Goal: Task Accomplishment & Management: Manage account settings

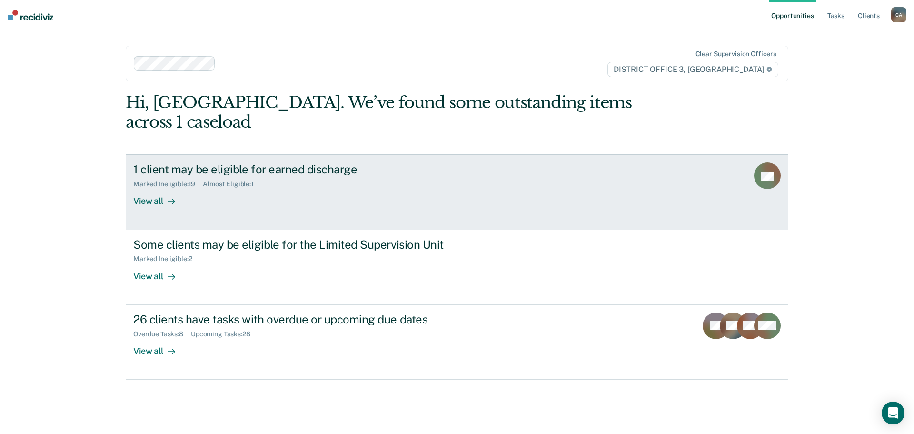
click at [223, 182] on div "1 client may be eligible for earned discharge Marked Ineligible : 19 Almost Eli…" at bounding box center [311, 184] width 357 height 44
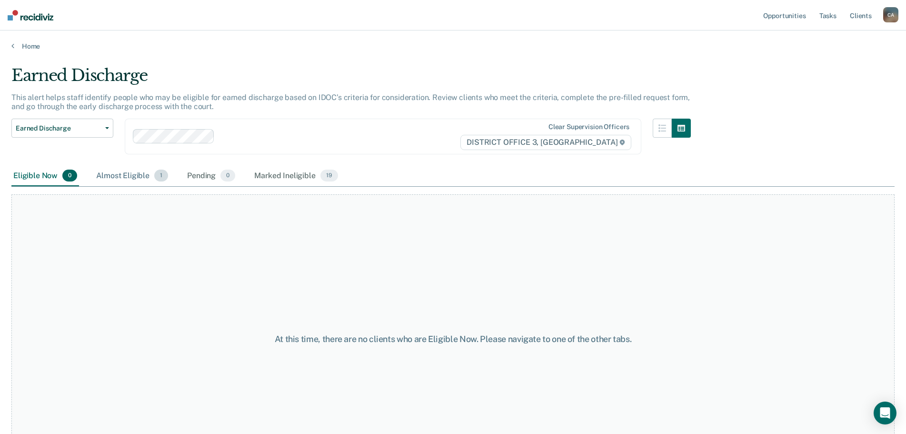
click at [135, 178] on div "Almost Eligible 1" at bounding box center [132, 176] width 76 height 21
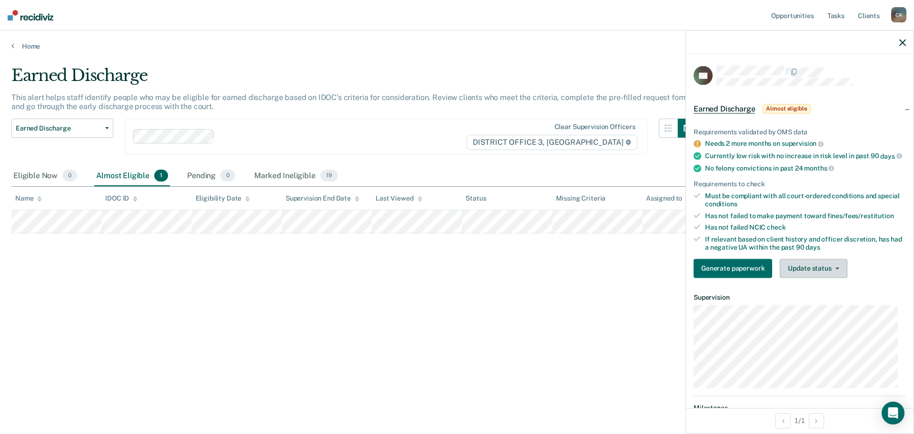
click at [815, 271] on button "Update status" at bounding box center [813, 267] width 67 height 19
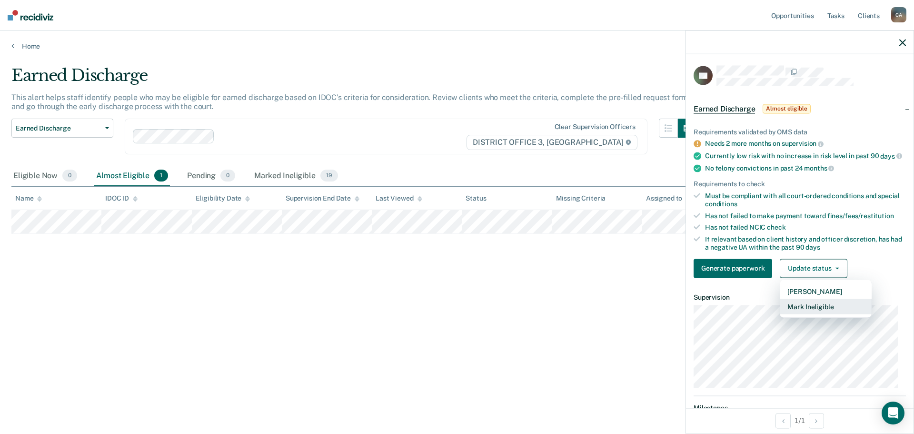
click at [809, 314] on button "Mark Ineligible" at bounding box center [826, 305] width 92 height 15
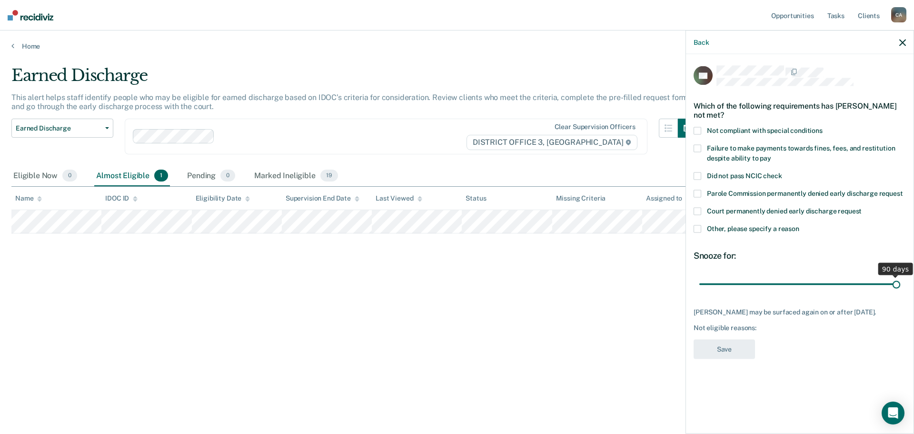
drag, startPoint x: 765, startPoint y: 284, endPoint x: 913, endPoint y: 282, distance: 148.0
type input "90"
click at [900, 282] on input "range" at bounding box center [799, 284] width 201 height 17
click at [699, 197] on label "Parole Commission permanently denied early discharge request" at bounding box center [799, 195] width 212 height 10
click at [697, 229] on span at bounding box center [697, 229] width 8 height 8
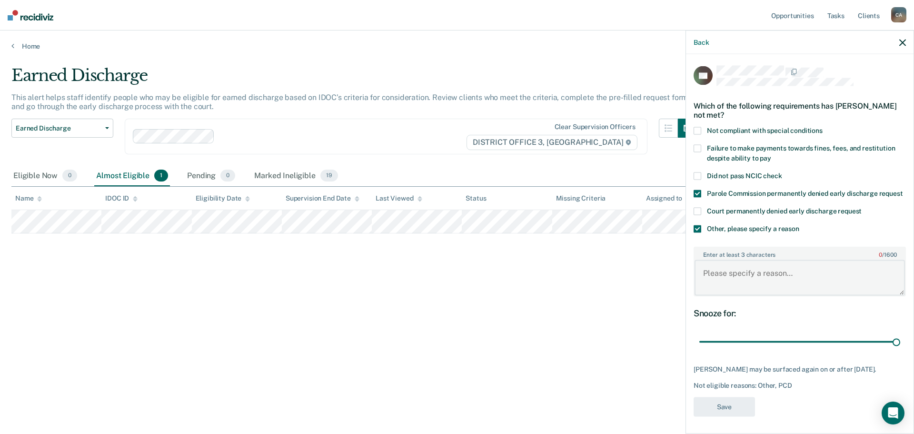
drag, startPoint x: 750, startPoint y: 276, endPoint x: 760, endPoint y: 257, distance: 21.5
click at [750, 275] on textarea "Enter at least 3 characters 0 / 1600" at bounding box center [799, 277] width 210 height 35
type textarea "Sex offender"
click at [736, 416] on button "Save" at bounding box center [723, 406] width 61 height 20
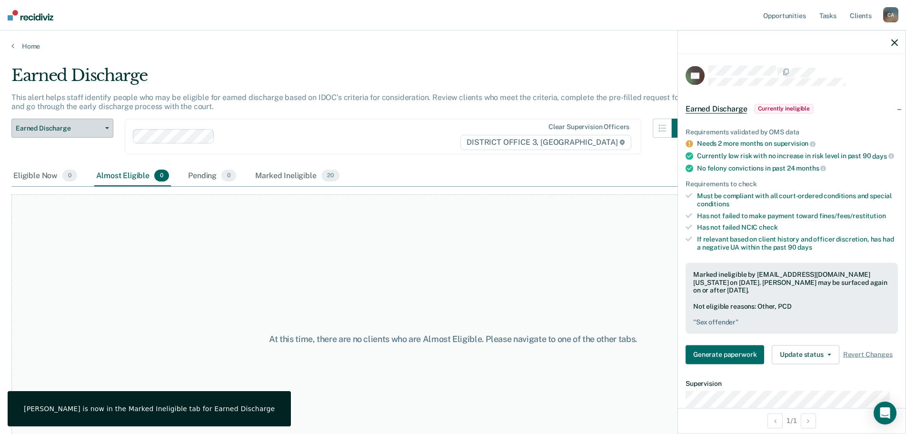
click at [64, 126] on span "Earned Discharge" at bounding box center [59, 128] width 86 height 8
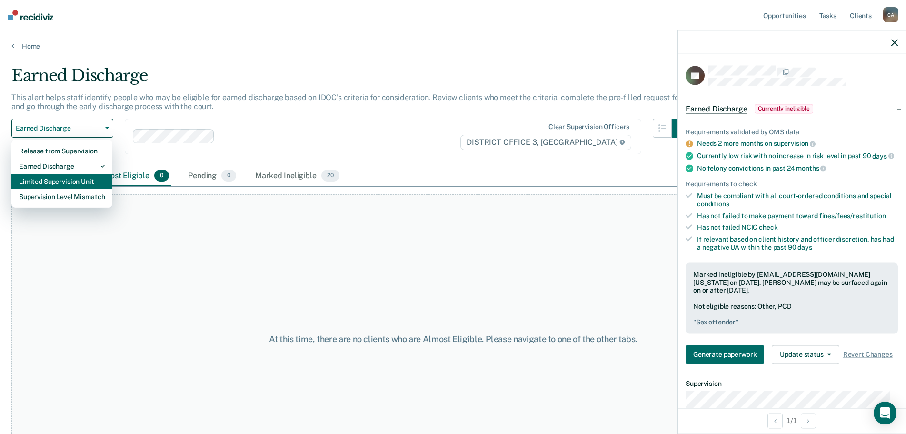
click at [52, 178] on div "Limited Supervision Unit" at bounding box center [62, 181] width 86 height 15
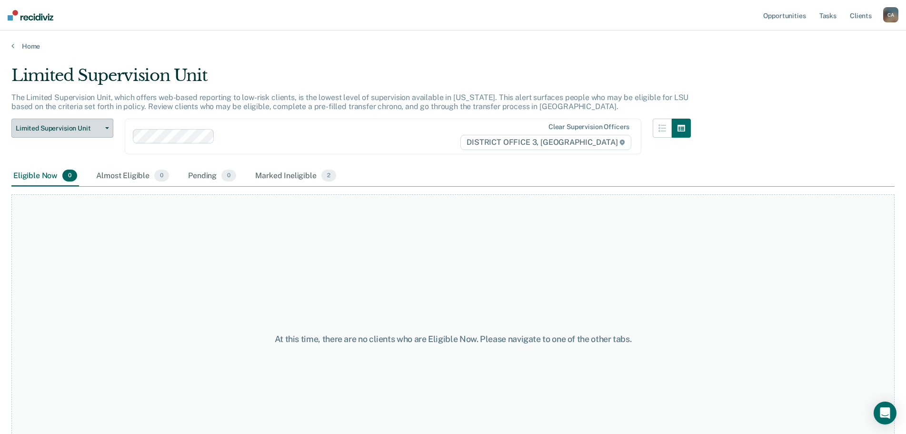
click at [59, 135] on button "Limited Supervision Unit" at bounding box center [62, 128] width 102 height 19
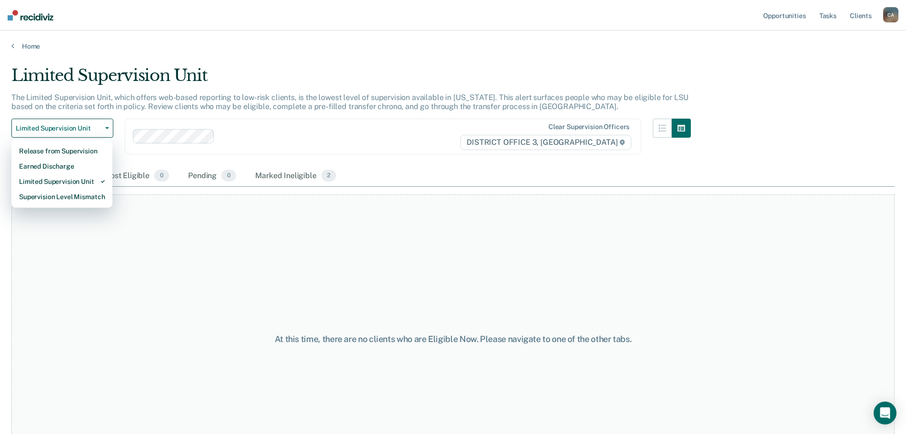
click at [59, 204] on div "Release from Supervision Earned Discharge Limited Supervision Unit Supervision …" at bounding box center [61, 173] width 101 height 69
click at [59, 198] on div "Supervision Level Mismatch" at bounding box center [62, 196] width 86 height 15
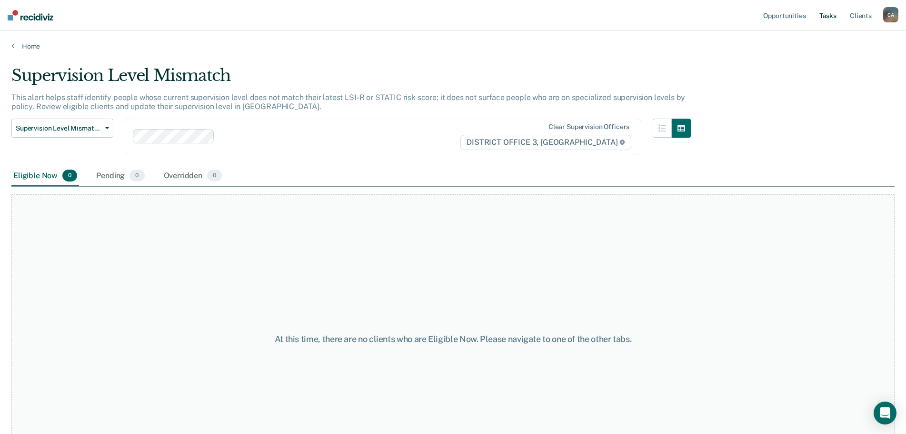
click at [834, 21] on link "Tasks" at bounding box center [827, 15] width 21 height 30
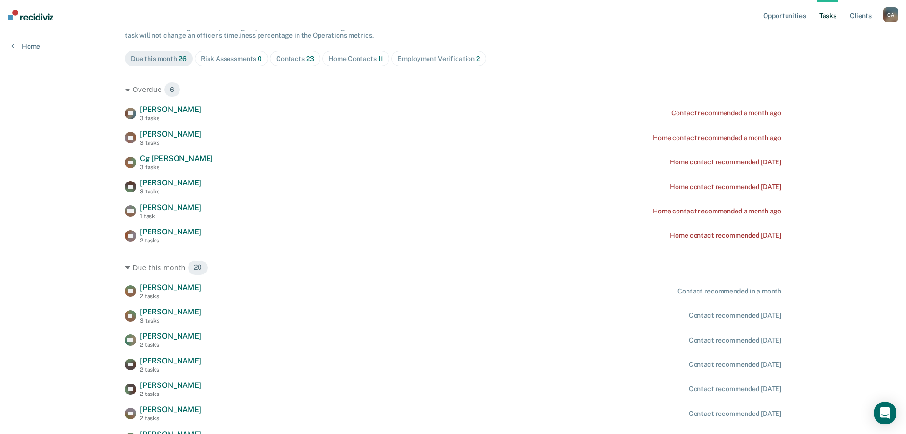
scroll to position [95, 0]
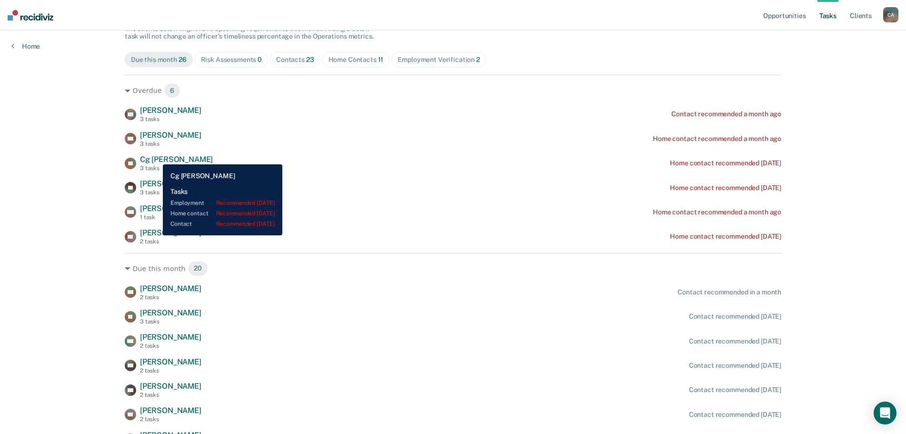
click at [156, 157] on span "Cg [PERSON_NAME]" at bounding box center [176, 159] width 73 height 9
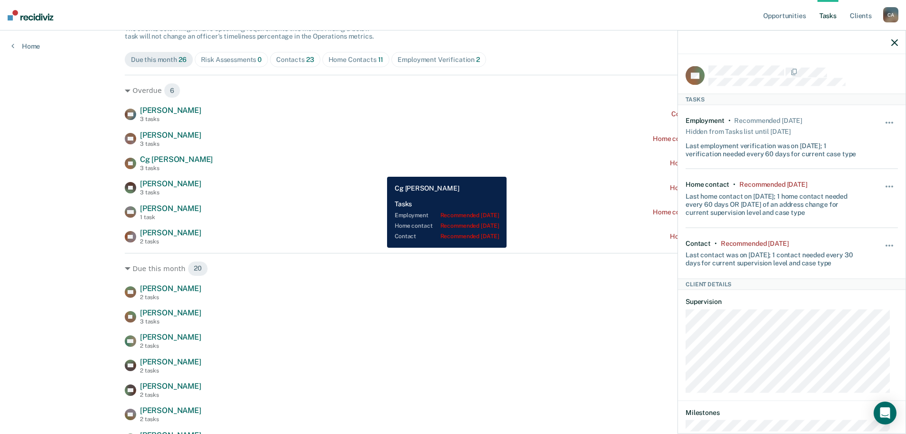
click at [380, 169] on div "CT Cg [PERSON_NAME] 3 tasks Home contact recommended [DATE]" at bounding box center [453, 163] width 656 height 17
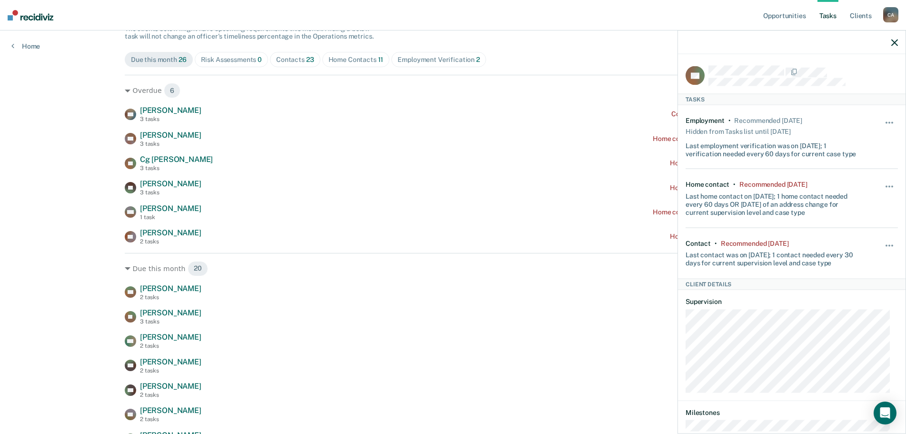
click at [897, 43] on icon "button" at bounding box center [894, 42] width 7 height 7
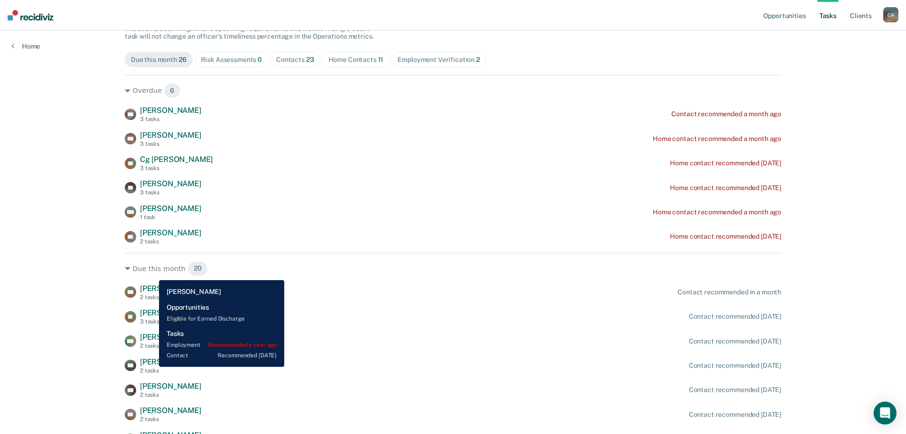
click at [152, 367] on div "2 tasks" at bounding box center [170, 370] width 61 height 7
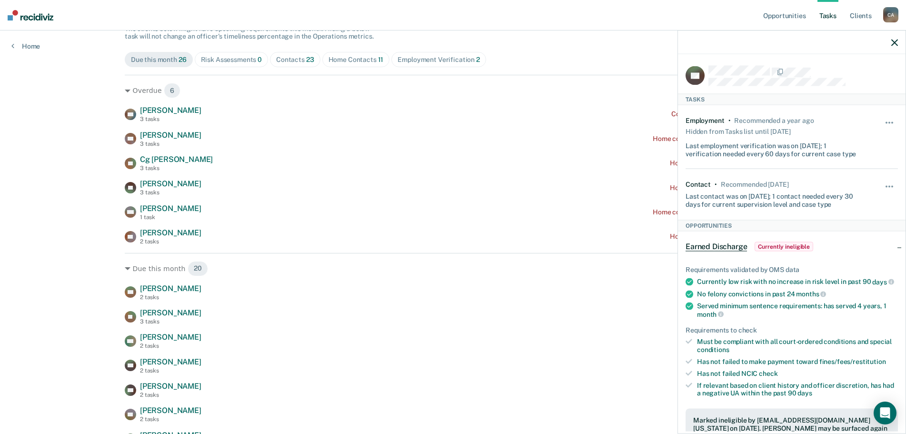
click at [60, 294] on div "Opportunities Tasks Client s [PERSON_NAME] C A Profile How it works Log Out Hom…" at bounding box center [453, 354] width 906 height 898
click at [889, 41] on div at bounding box center [791, 42] width 227 height 24
click at [895, 40] on icon "button" at bounding box center [894, 42] width 7 height 7
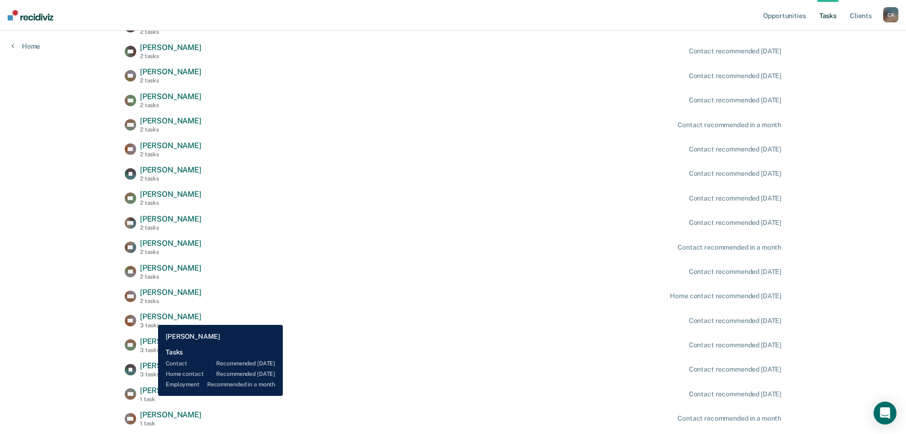
scroll to position [417, 0]
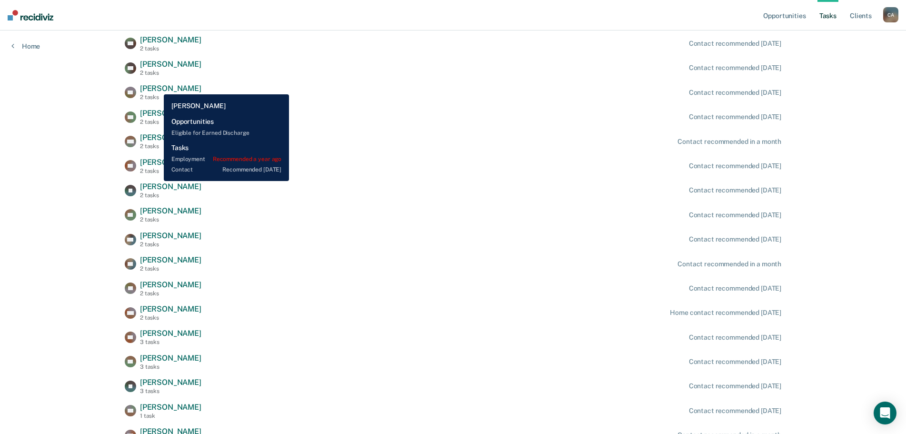
click at [157, 87] on span "[PERSON_NAME]" at bounding box center [170, 88] width 61 height 9
